Goal: Task Accomplishment & Management: Complete application form

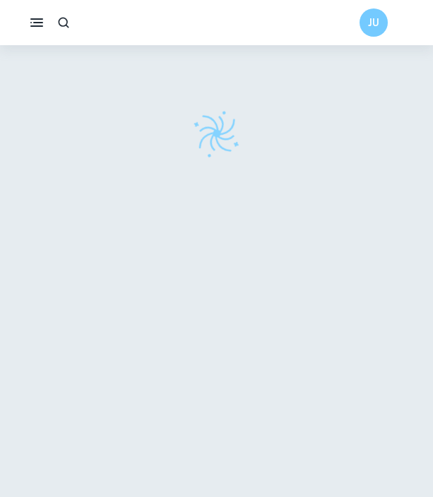
scroll to position [45, 0]
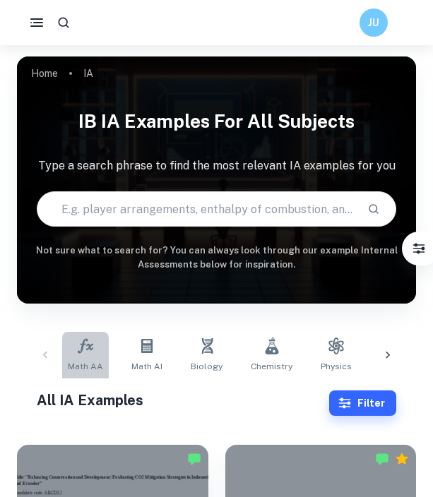
click at [79, 373] on link "Math AA" at bounding box center [85, 355] width 47 height 47
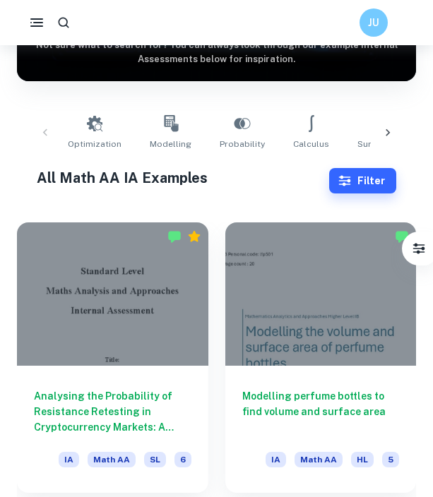
scroll to position [220, 0]
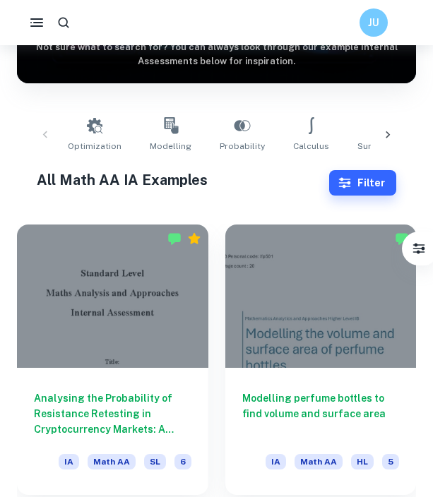
click at [54, 357] on div at bounding box center [112, 296] width 191 height 143
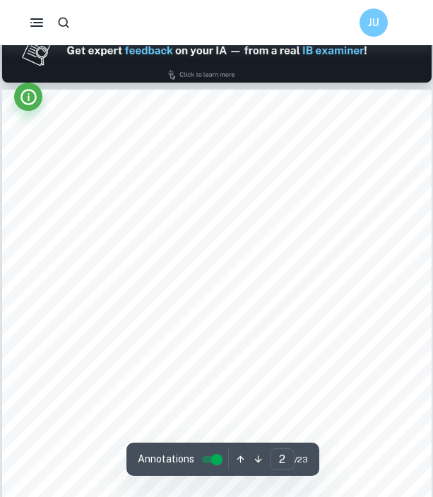
type input "1"
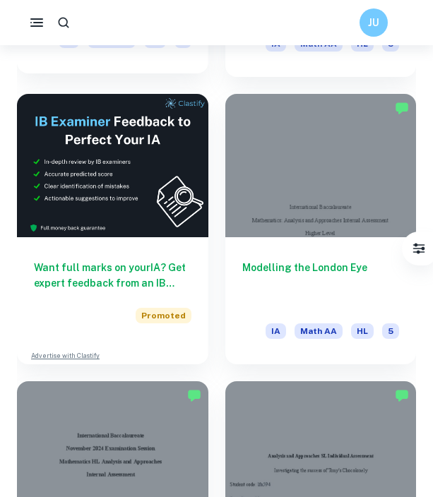
scroll to position [639, 0]
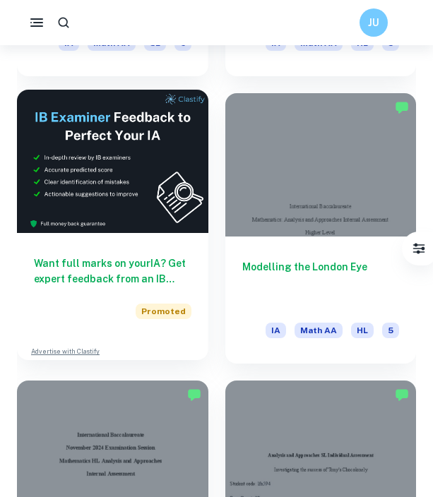
click at [127, 276] on h6 "Want full marks on your IA ? Get expert feedback from an IB examiner! 🎯" at bounding box center [113, 271] width 158 height 31
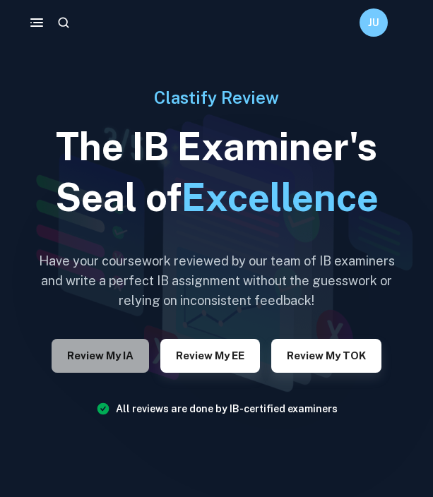
click at [126, 350] on button "Review my IA" at bounding box center [100, 356] width 97 height 34
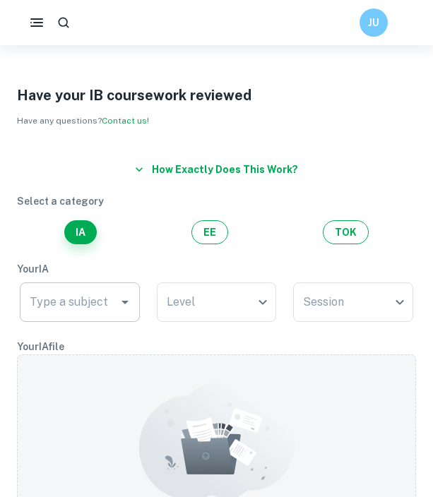
click at [123, 298] on icon "Open" at bounding box center [125, 302] width 17 height 17
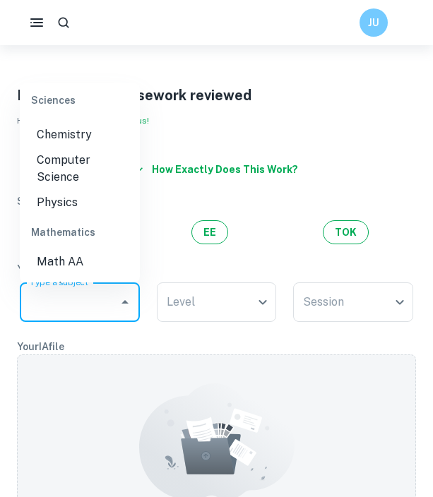
scroll to position [631, 0]
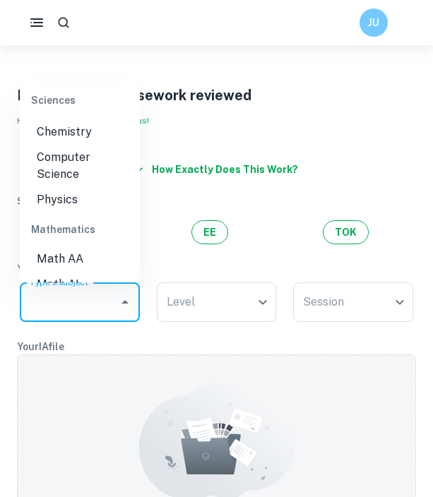
click at [76, 265] on li "Math AA" at bounding box center [80, 259] width 120 height 25
type input "Math AA"
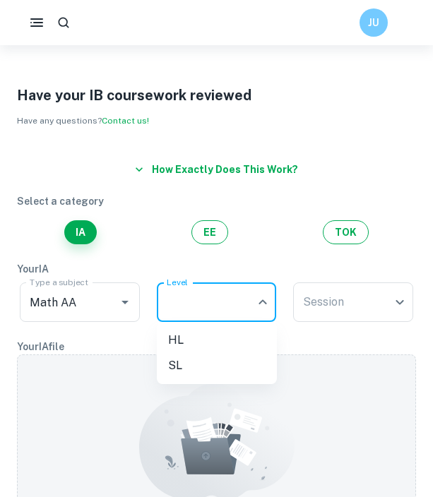
click at [215, 313] on body "We value your privacy We use cookies to enhance your browsing experience, serve…" at bounding box center [216, 293] width 433 height 497
click at [196, 360] on li "SL" at bounding box center [217, 365] width 120 height 25
type input "SL"
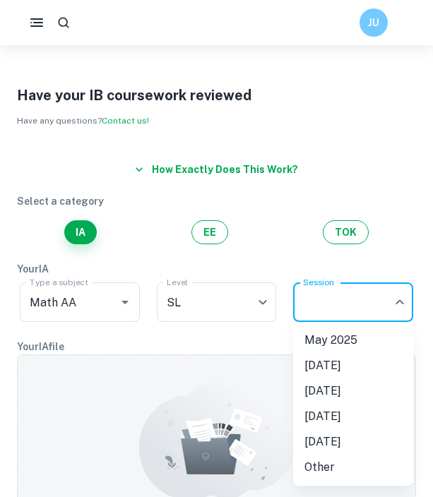
click at [333, 315] on body "We value your privacy We use cookies to enhance your browsing experience, serve…" at bounding box center [216, 293] width 433 height 497
click at [312, 382] on li "[DATE]" at bounding box center [353, 391] width 120 height 25
type input "M26"
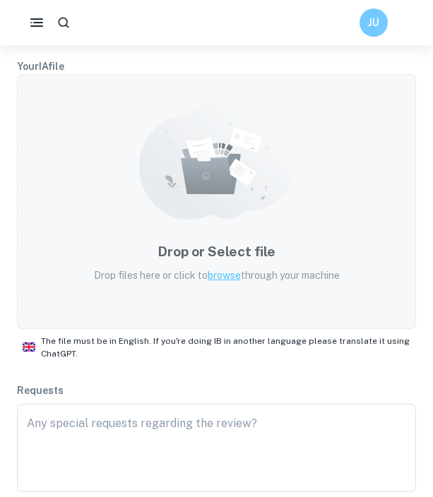
scroll to position [279, 0]
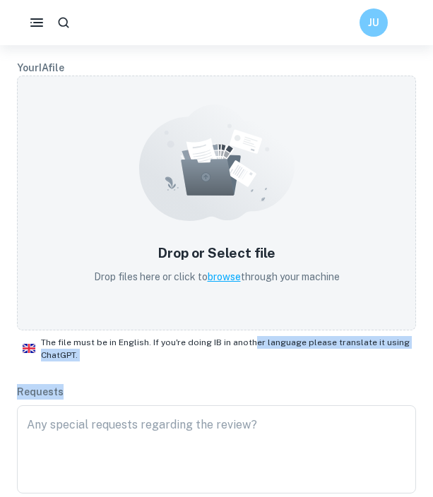
drag, startPoint x: 258, startPoint y: 384, endPoint x: 247, endPoint y: 333, distance: 52.0
click at [247, 333] on div "How exactly does this work? Select a category IA EE TOK Your IA Type a subject …" at bounding box center [208, 177] width 416 height 633
click at [247, 333] on div "The file must be in English. If you're doing IB in another language please tran…" at bounding box center [216, 349] width 399 height 37
drag, startPoint x: 247, startPoint y: 333, endPoint x: 276, endPoint y: 365, distance: 43.1
click at [276, 365] on div "The file must be in English. If you're doing IB in another language please tran…" at bounding box center [216, 349] width 399 height 37
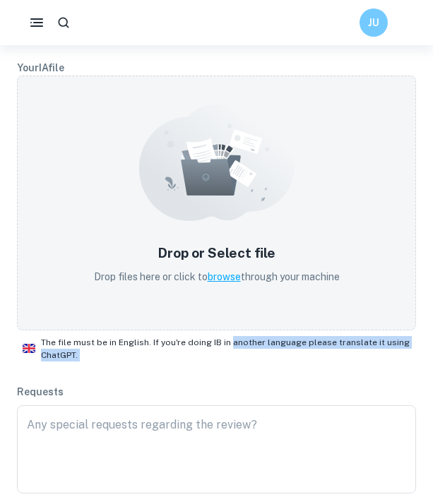
click at [276, 365] on div "The file must be in English. If you're doing IB in another language please tran…" at bounding box center [216, 349] width 399 height 37
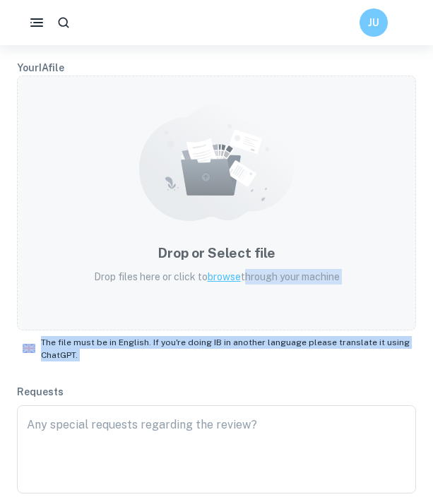
drag, startPoint x: 276, startPoint y: 365, endPoint x: 262, endPoint y: 316, distance: 51.2
click at [262, 316] on div "Your IA file Drop or Select file Drop files here or click to browse through you…" at bounding box center [216, 213] width 399 height 307
click at [262, 316] on div "Drop or Select file Drop files here or click to browse through your machine" at bounding box center [216, 203] width 399 height 255
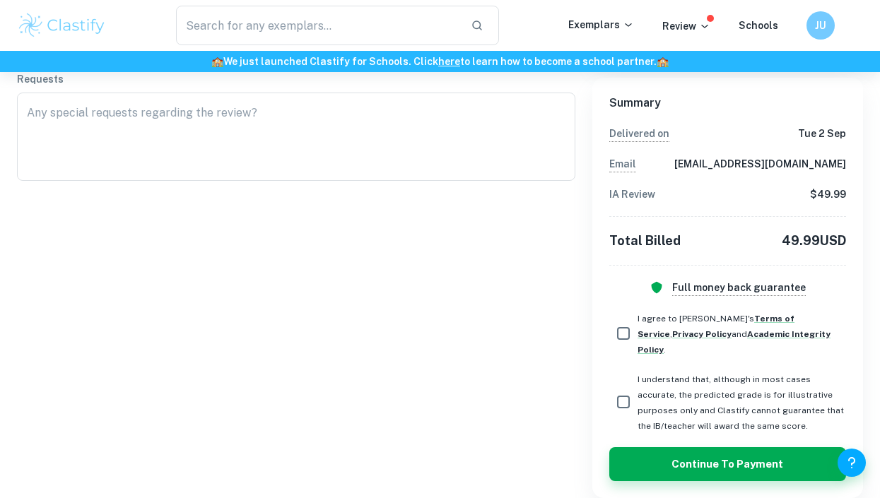
scroll to position [536, 0]
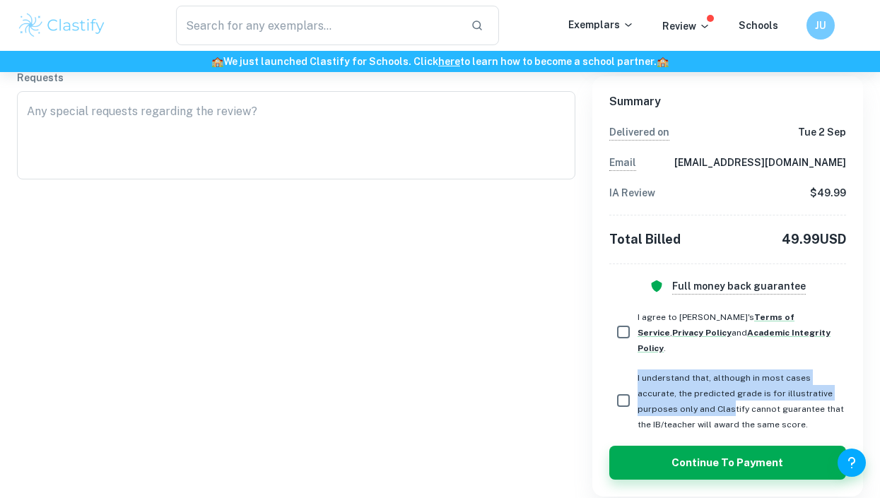
drag, startPoint x: 638, startPoint y: 365, endPoint x: 672, endPoint y: 395, distance: 45.5
click at [432, 395] on span "I understand that, although in most cases accurate, the predicted grade is for …" at bounding box center [740, 401] width 206 height 57
click at [432, 395] on input "I understand that, although in most cases accurate, the predicted grade is for …" at bounding box center [623, 400] width 28 height 28
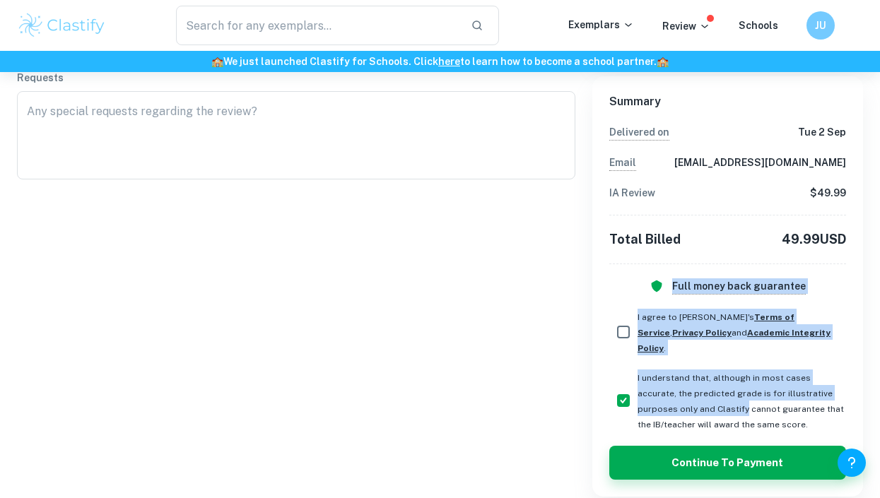
drag, startPoint x: 672, startPoint y: 395, endPoint x: 615, endPoint y: 280, distance: 128.0
click at [432, 280] on div "Summary Delivered [DATE][DATE] Email [EMAIL_ADDRESS][DOMAIN_NAME] IA Review $ 4…" at bounding box center [727, 286] width 237 height 386
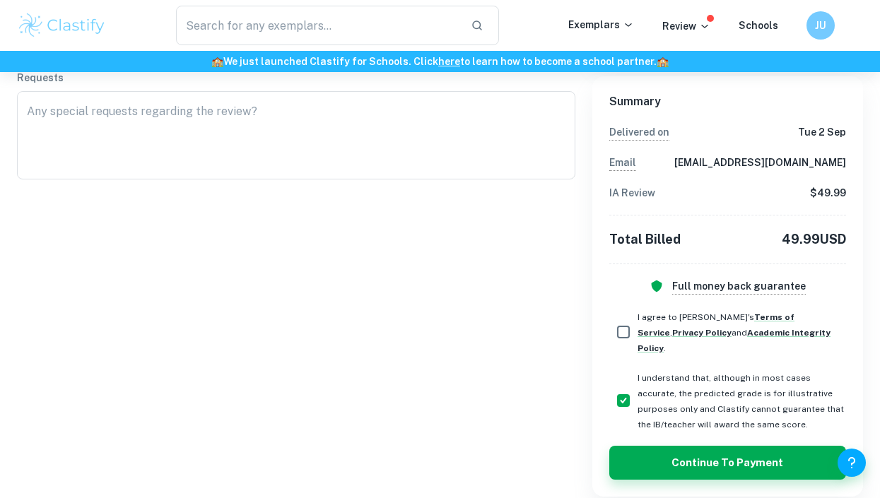
click at [432, 280] on div "Full money back guarantee" at bounding box center [727, 286] width 237 height 16
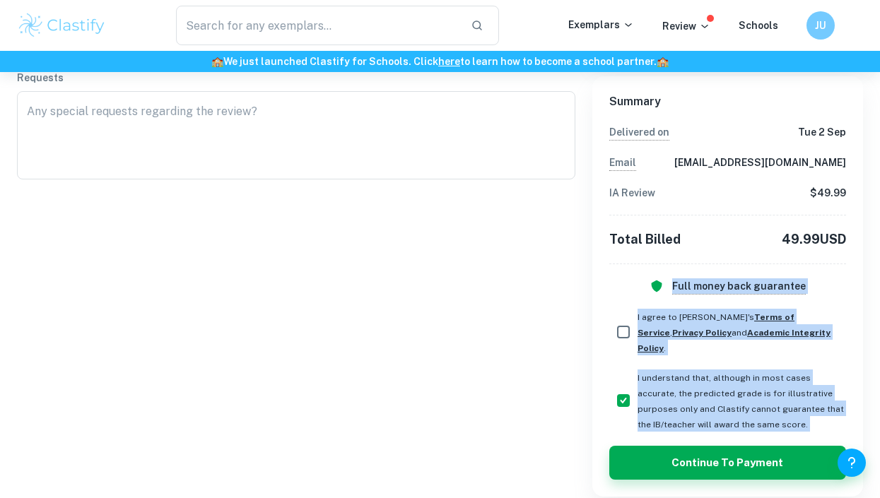
drag, startPoint x: 615, startPoint y: 280, endPoint x: 747, endPoint y: 405, distance: 181.4
click at [432, 405] on div "Summary Delivered [DATE][DATE] Email [EMAIL_ADDRESS][DOMAIN_NAME] IA Review $ 4…" at bounding box center [727, 286] width 237 height 386
click at [432, 405] on span "I understand that, although in most cases accurate, the predicted grade is for …" at bounding box center [741, 401] width 208 height 62
click at [432, 405] on input "I understand that, although in most cases accurate, the predicted grade is for …" at bounding box center [623, 400] width 28 height 28
checkbox input "false"
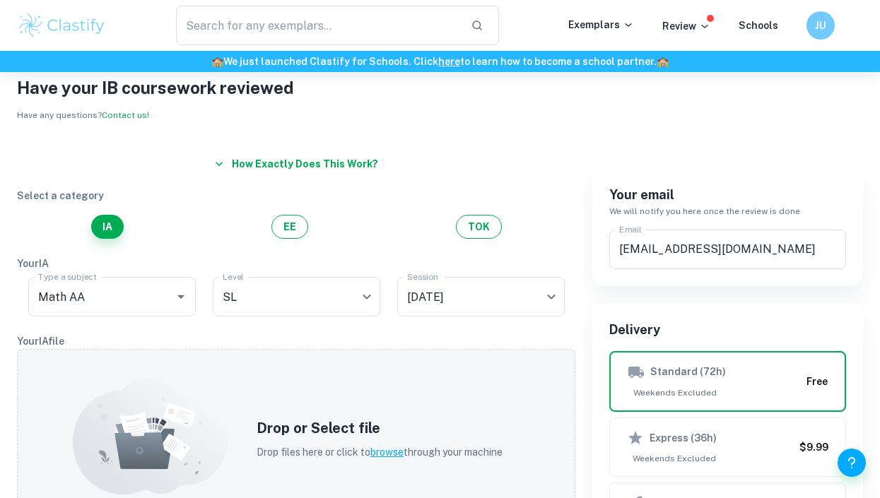
scroll to position [0, 0]
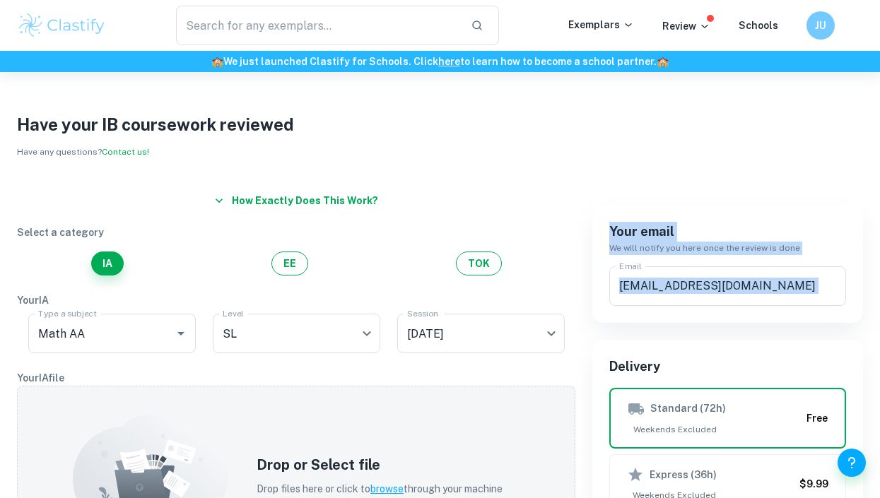
drag, startPoint x: 721, startPoint y: 313, endPoint x: 587, endPoint y: 210, distance: 168.7
drag, startPoint x: 587, startPoint y: 210, endPoint x: 723, endPoint y: 326, distance: 178.9
